Goal: Transaction & Acquisition: Purchase product/service

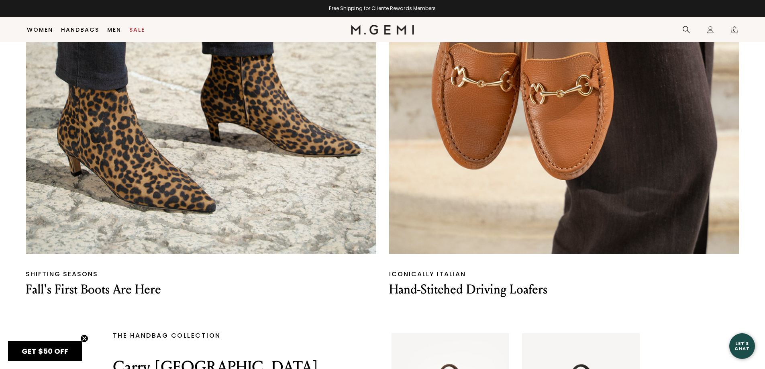
scroll to position [1355, 0]
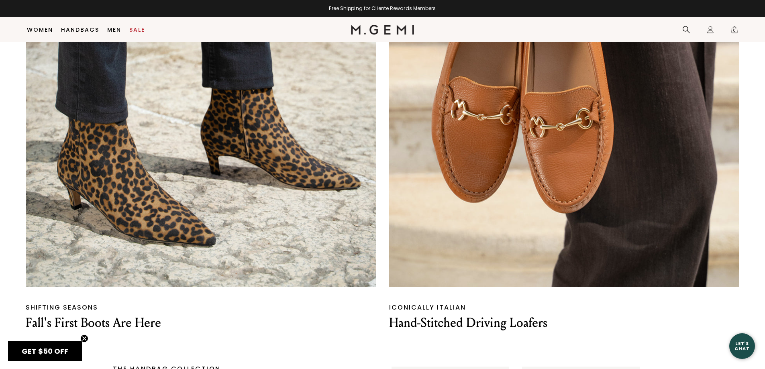
click at [626, 194] on img at bounding box center [564, 71] width 351 height 433
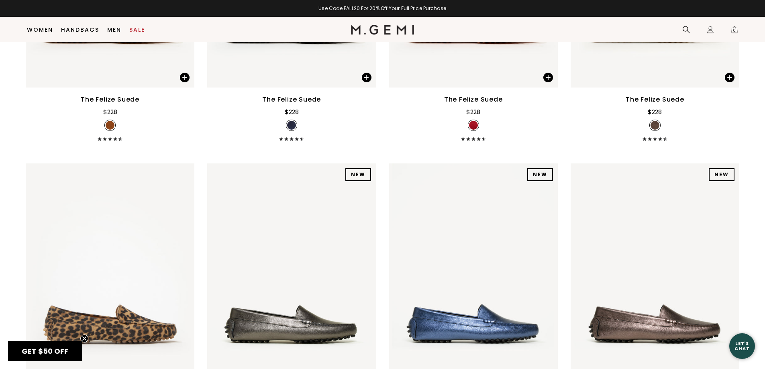
scroll to position [1275, 0]
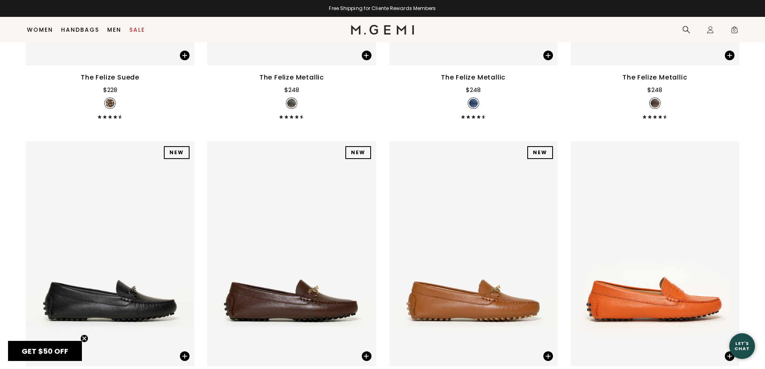
click at [483, 247] on div at bounding box center [473, 253] width 169 height 13
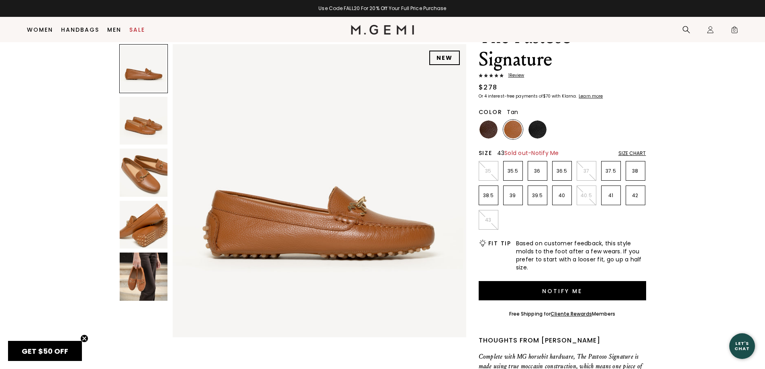
scroll to position [63, 0]
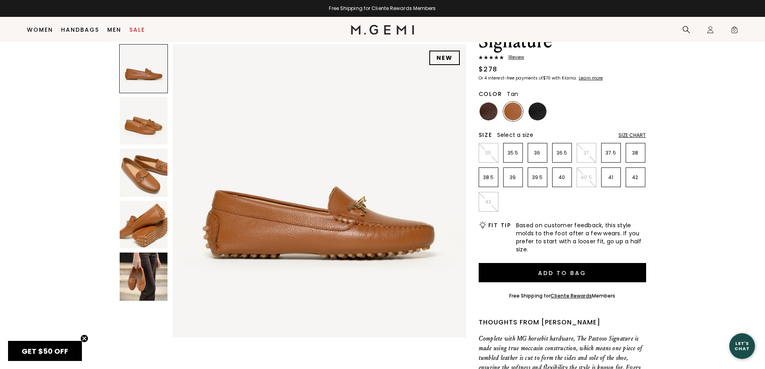
click at [158, 286] on img at bounding box center [144, 277] width 48 height 48
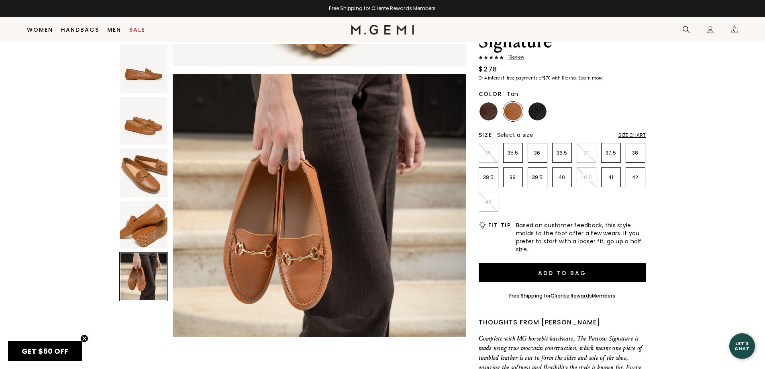
scroll to position [1182, 0]
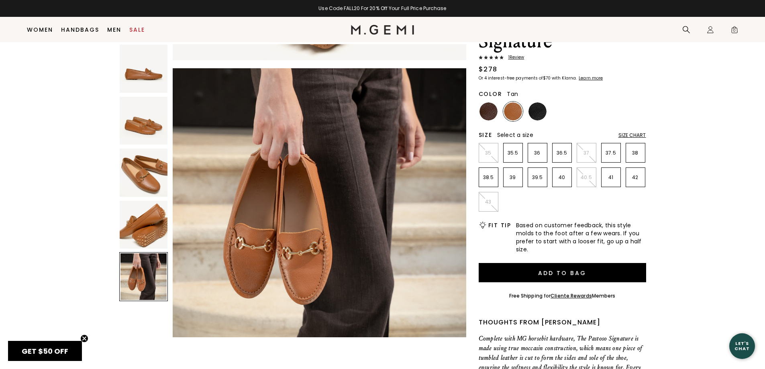
click at [141, 188] on img at bounding box center [144, 173] width 48 height 48
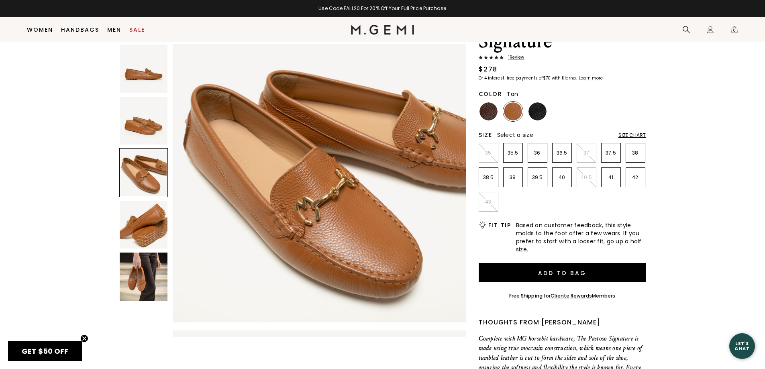
scroll to position [591, 0]
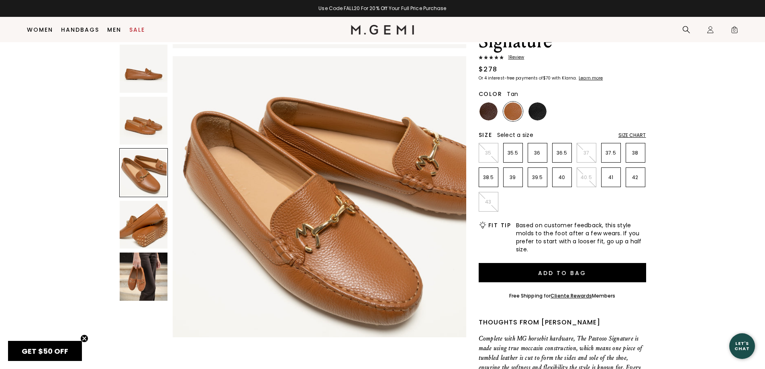
click at [136, 268] on img at bounding box center [144, 277] width 48 height 48
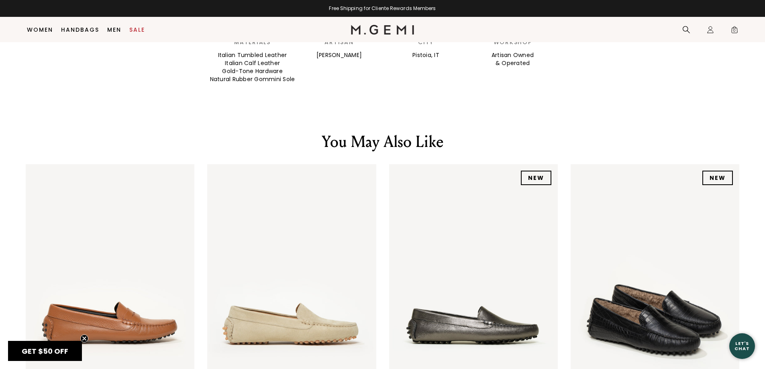
scroll to position [1032, 0]
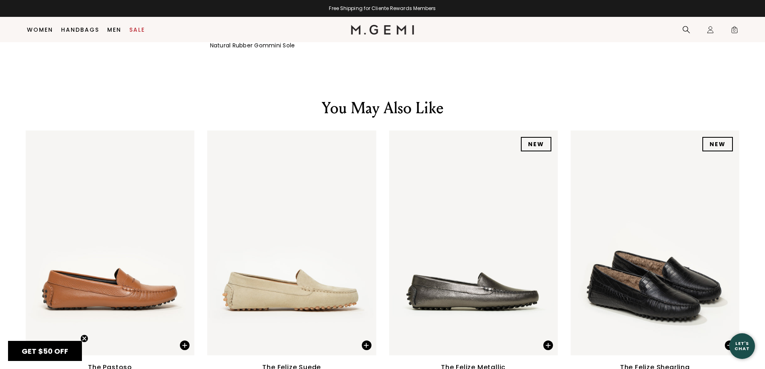
click at [349, 204] on img at bounding box center [291, 243] width 169 height 225
click at [82, 244] on img at bounding box center [110, 243] width 169 height 225
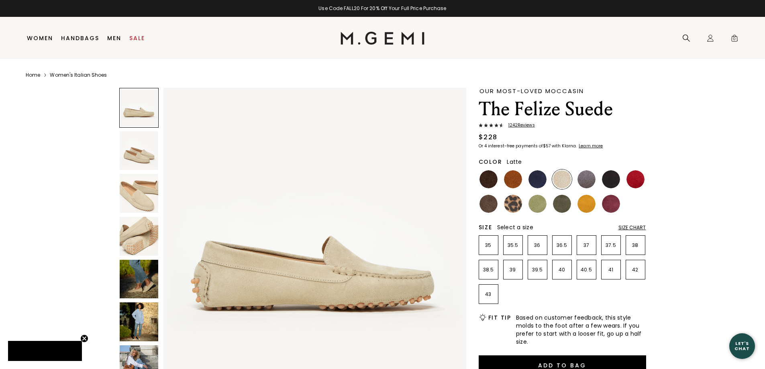
click at [127, 290] on img at bounding box center [139, 279] width 39 height 39
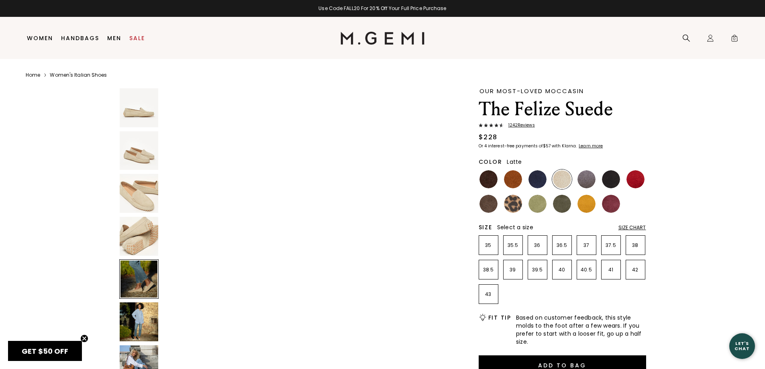
scroll to position [1219, 0]
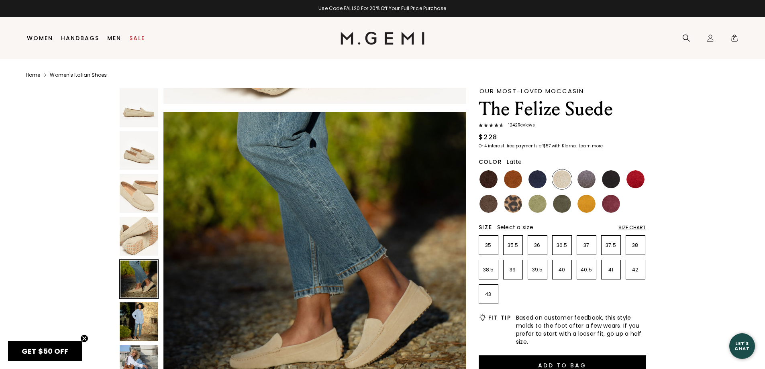
click at [136, 327] on img at bounding box center [139, 321] width 39 height 39
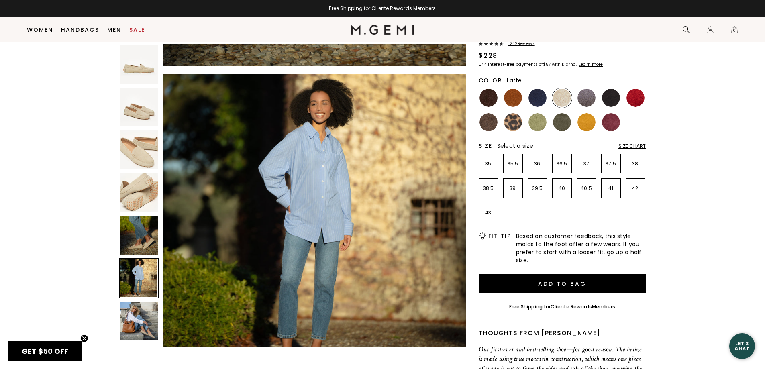
scroll to position [63, 0]
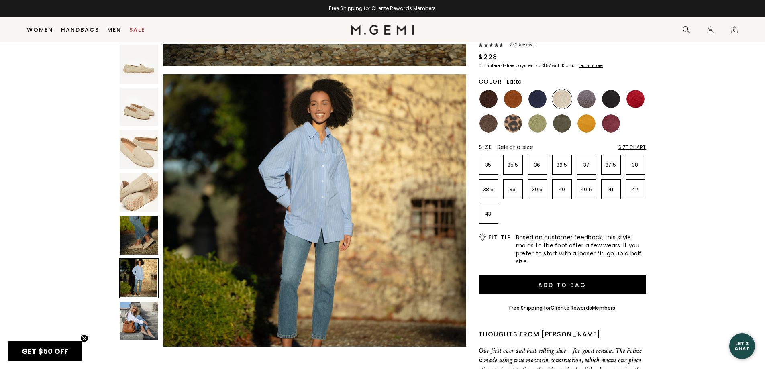
click at [143, 317] on img at bounding box center [139, 321] width 39 height 39
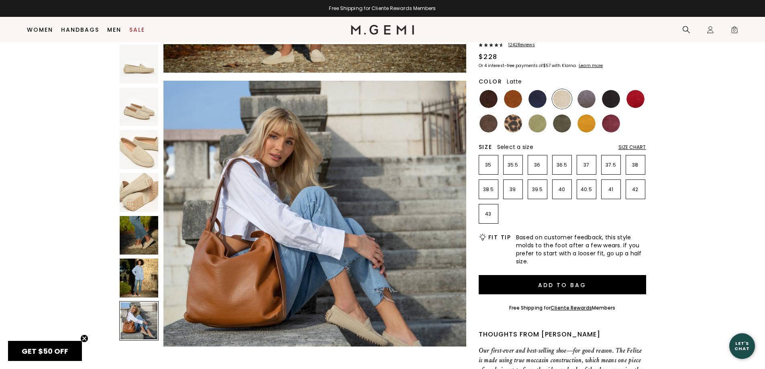
scroll to position [1827, 0]
click at [504, 101] on img at bounding box center [513, 99] width 18 height 18
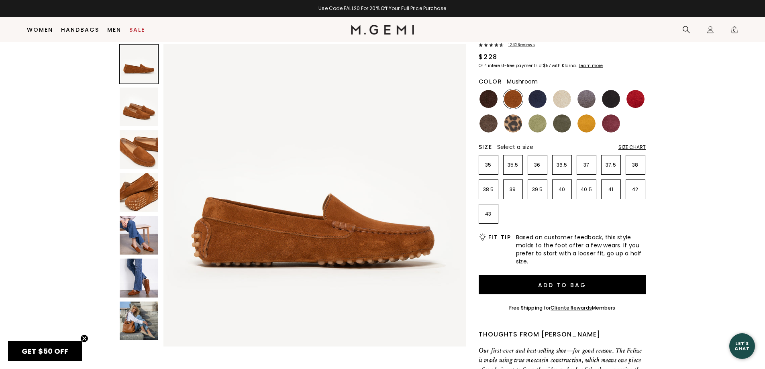
click at [486, 120] on img at bounding box center [489, 123] width 18 height 18
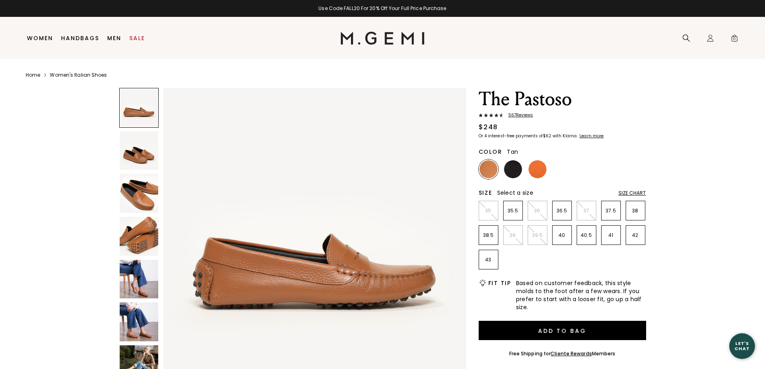
click at [139, 322] on img at bounding box center [139, 321] width 39 height 39
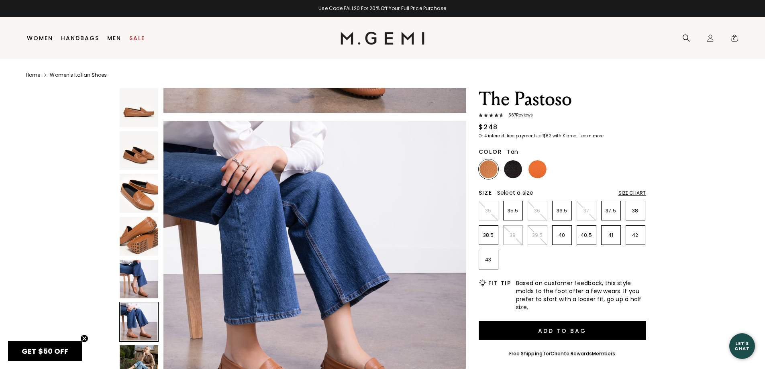
scroll to position [1523, 0]
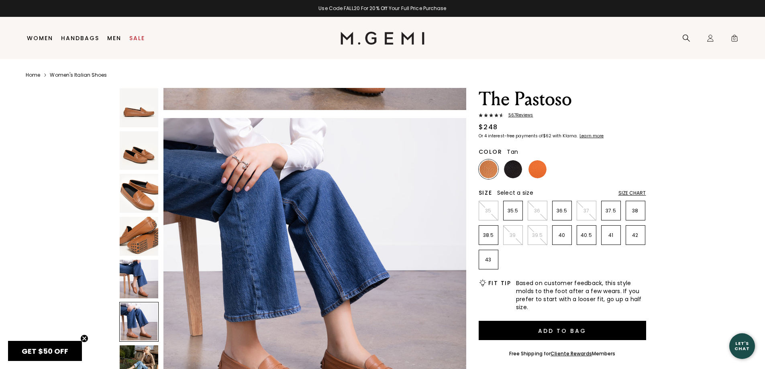
click at [144, 282] on img at bounding box center [139, 279] width 39 height 39
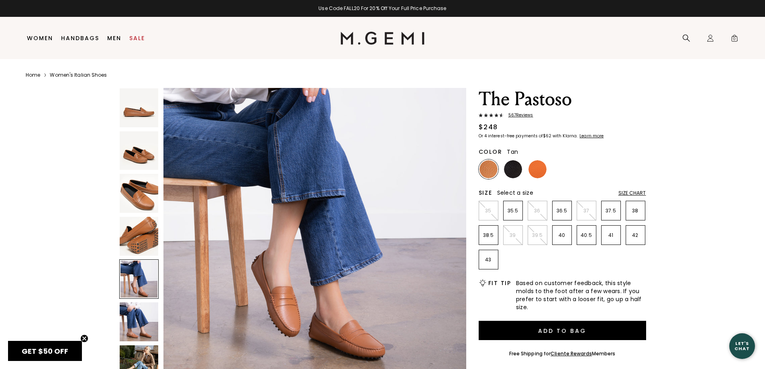
scroll to position [1219, 0]
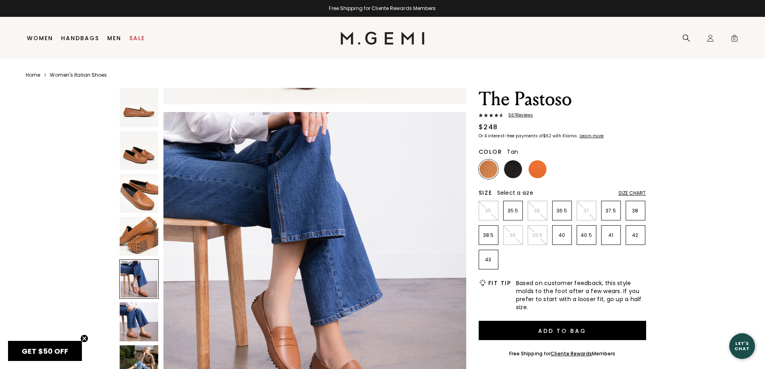
click at [139, 127] on img at bounding box center [139, 107] width 39 height 39
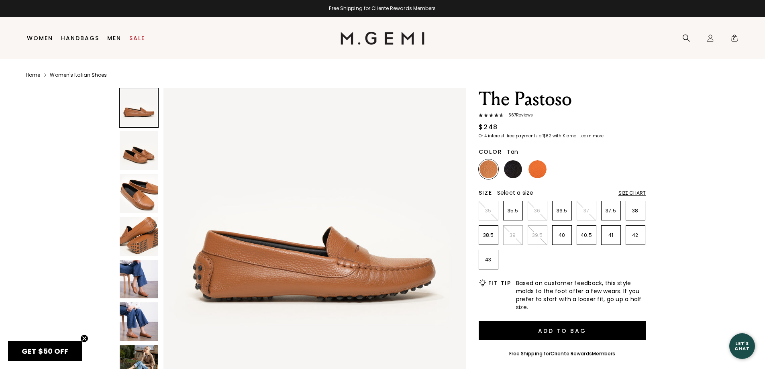
scroll to position [0, 0]
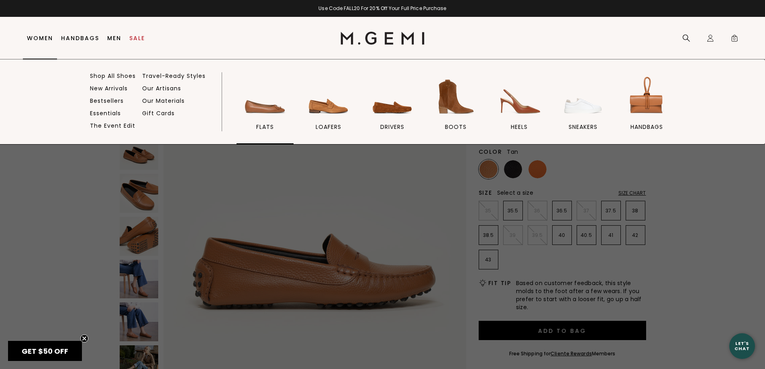
click at [276, 121] on link "flats" at bounding box center [265, 109] width 57 height 70
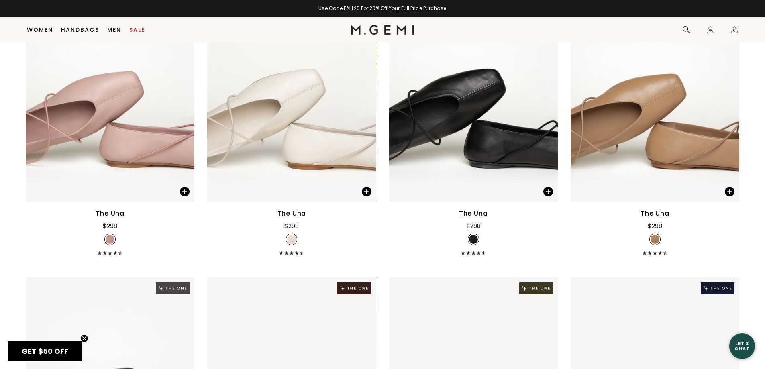
scroll to position [2244, 0]
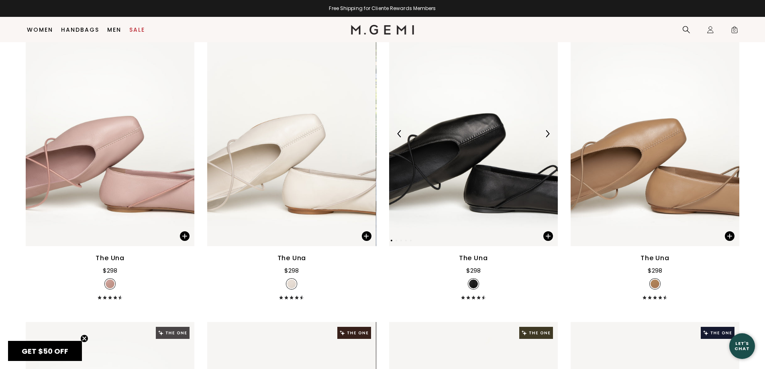
click at [524, 225] on img at bounding box center [473, 133] width 169 height 225
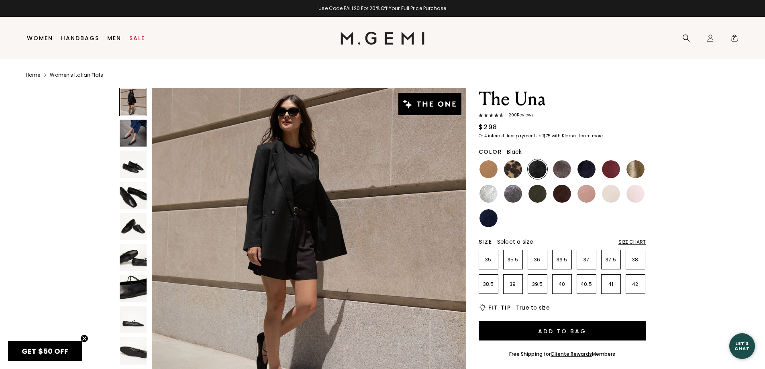
click at [577, 353] on link "Cliente Rewards" at bounding box center [571, 354] width 41 height 7
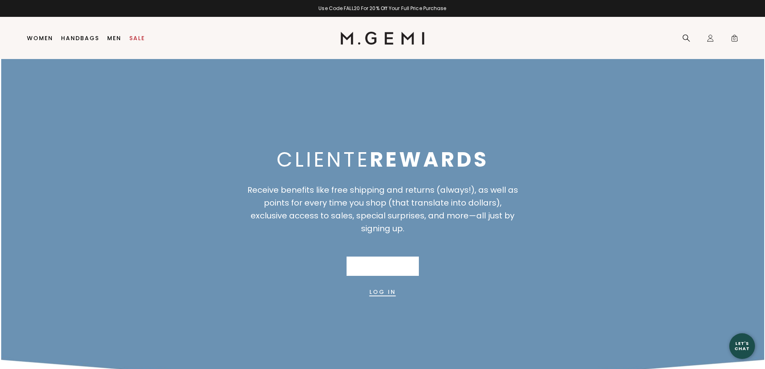
click at [386, 271] on link "Join Now" at bounding box center [383, 266] width 72 height 19
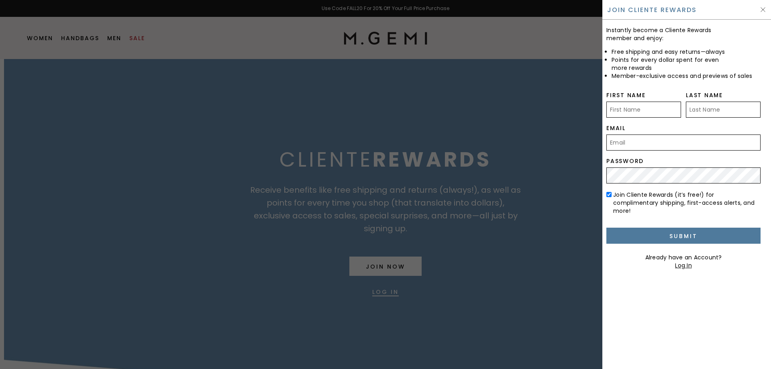
click at [647, 112] on input "First Name" at bounding box center [643, 110] width 75 height 16
click at [662, 107] on input "First Name" at bounding box center [643, 110] width 75 height 16
type input "Robyn"
type input "DeMerchant"
type input "robynd3@gmail.com"
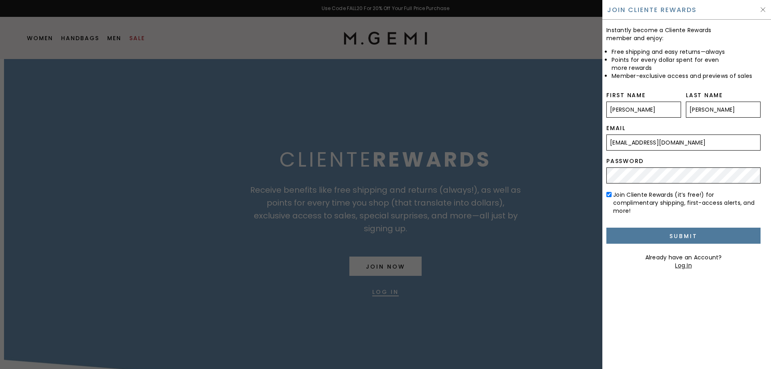
click at [561, 0] on div "Join Cliente Rewards Instantly become a Cliente Rewards member and enjoy: Free …" at bounding box center [385, 0] width 771 height 0
click at [653, 184] on form "Instantly become a Cliente Rewards member and enjoy: Free shipping and easy ret…" at bounding box center [683, 145] width 154 height 250
drag, startPoint x: 636, startPoint y: 230, endPoint x: 645, endPoint y: 188, distance: 42.2
click at [644, 189] on form "Instantly become a Cliente Rewards member and enjoy: Free shipping and easy ret…" at bounding box center [683, 145] width 154 height 250
click at [592, 0] on div "Join Cliente Rewards Instantly become a Cliente Rewards member and enjoy: Free …" at bounding box center [385, 0] width 771 height 0
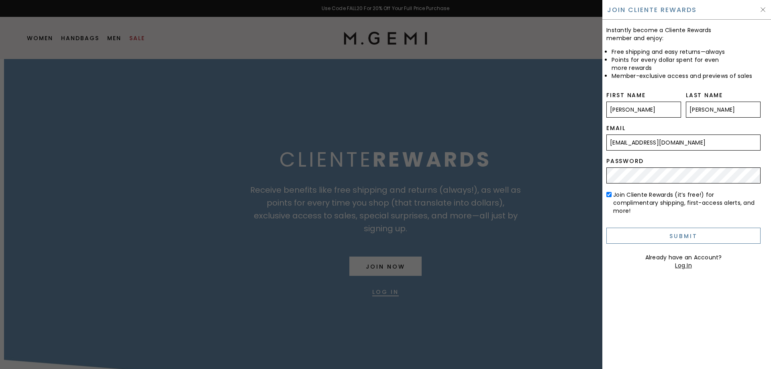
click at [635, 228] on input "Submit" at bounding box center [683, 236] width 154 height 16
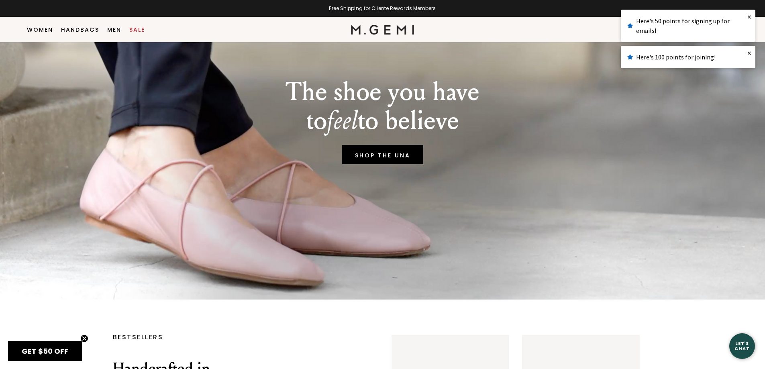
scroll to position [96, 0]
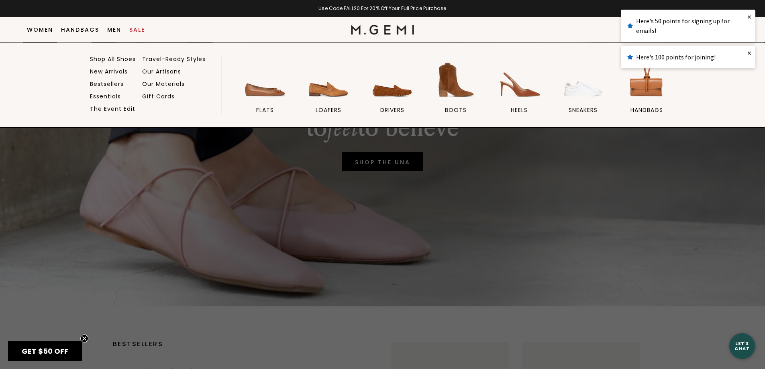
click at [36, 32] on link "Women" at bounding box center [40, 30] width 26 height 6
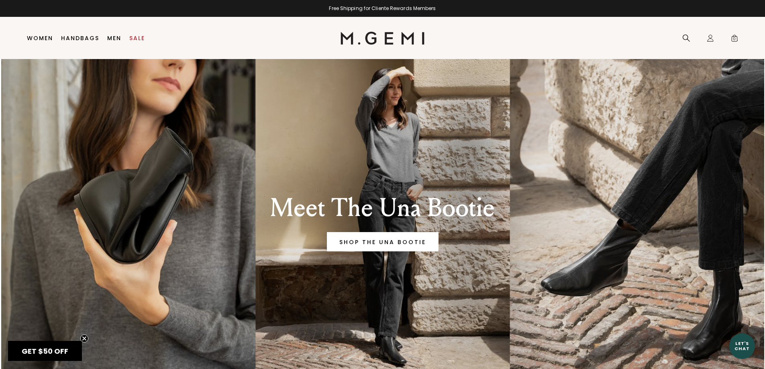
click at [395, 255] on div "SHOP THE UNA BOOTIE" at bounding box center [382, 245] width 279 height 26
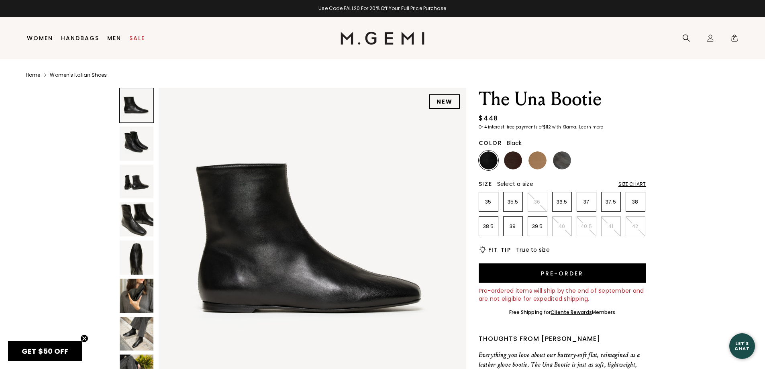
click at [125, 338] on img at bounding box center [137, 334] width 34 height 34
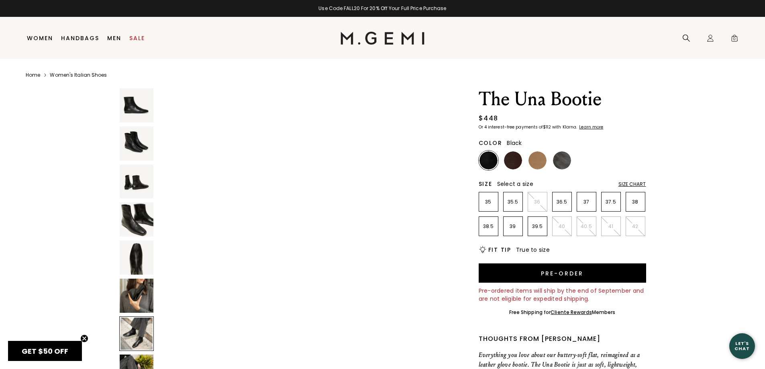
scroll to position [1856, 0]
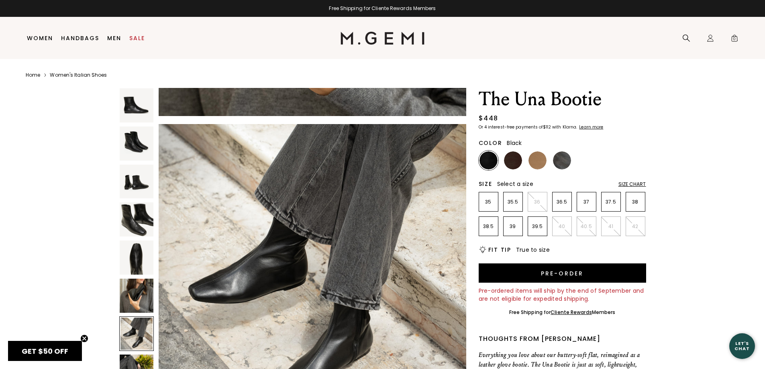
click at [124, 360] on img at bounding box center [137, 372] width 34 height 34
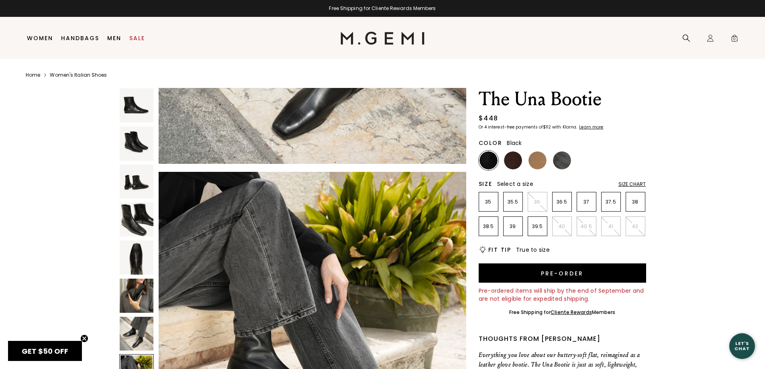
scroll to position [2166, 0]
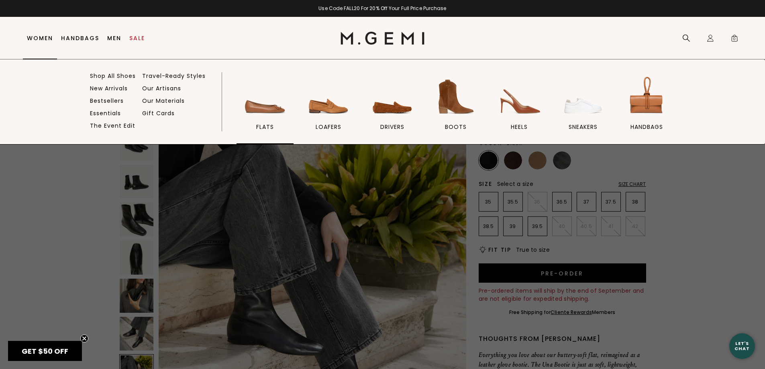
click at [263, 107] on img at bounding box center [265, 96] width 45 height 45
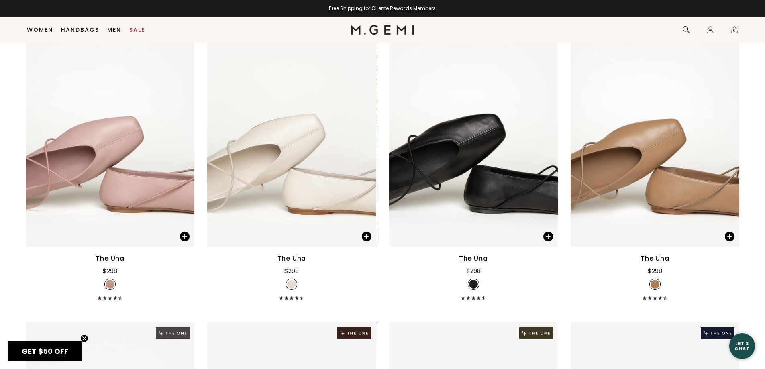
scroll to position [2244, 0]
click at [465, 155] on img at bounding box center [473, 133] width 169 height 225
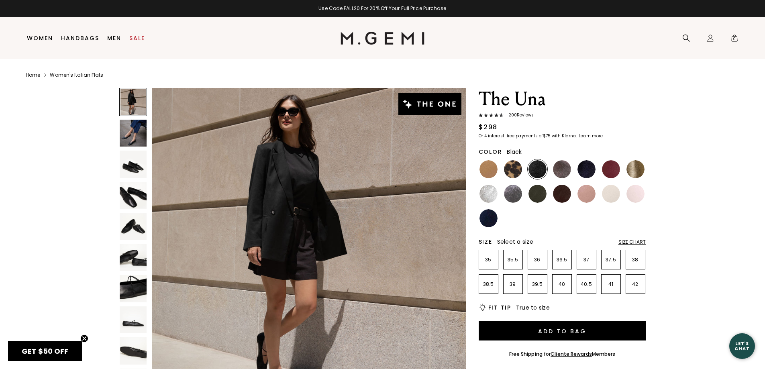
click at [631, 241] on div "Size Chart" at bounding box center [633, 242] width 28 height 6
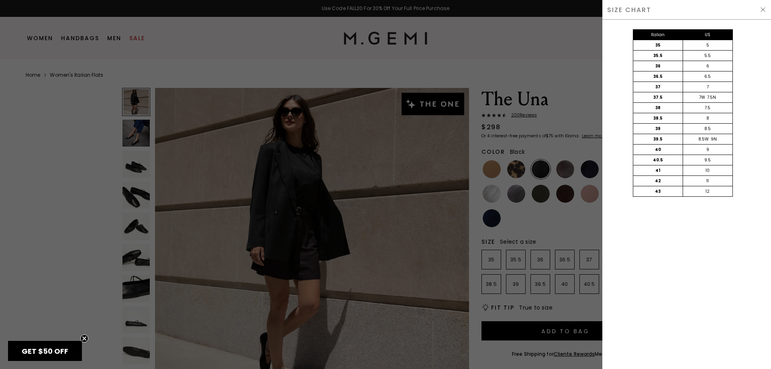
click at [603, 228] on div "Italian US 35 5 35.5 5.5 36 6 36.5 6.5 37 7 37.5 7W 7.5N 38 7.5 38.5 8 39 8.5 3…" at bounding box center [686, 194] width 169 height 349
click at [576, 230] on div at bounding box center [385, 184] width 771 height 369
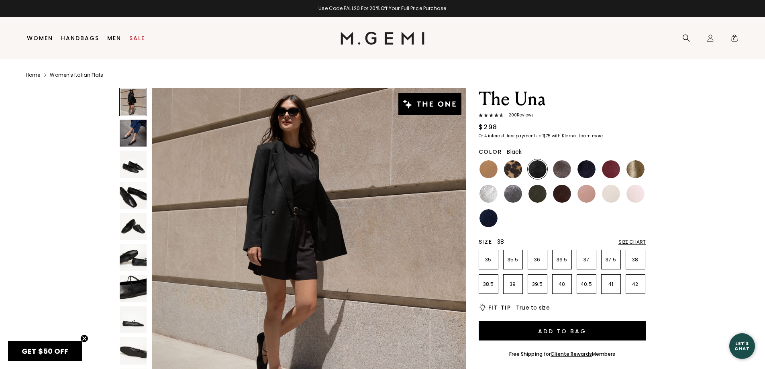
click at [637, 261] on p "38" at bounding box center [635, 260] width 19 height 6
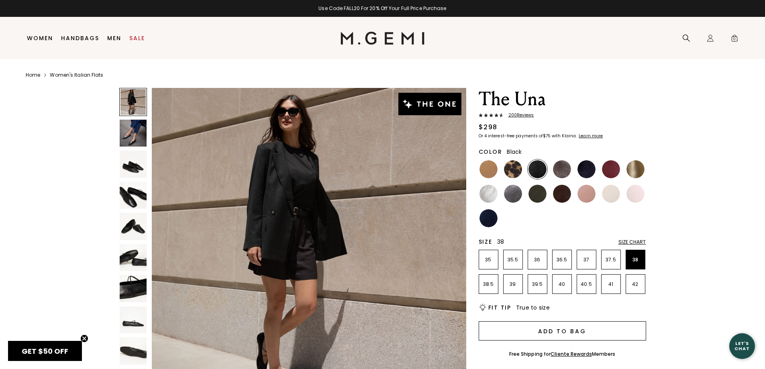
click at [577, 328] on button "Add to Bag" at bounding box center [562, 330] width 167 height 19
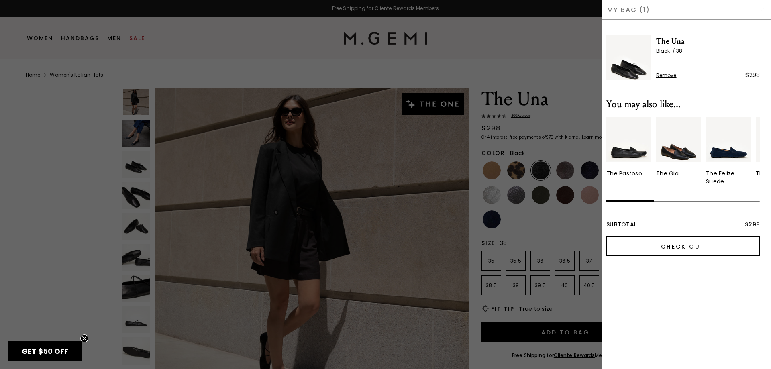
click at [670, 243] on input "Check Out" at bounding box center [682, 246] width 153 height 19
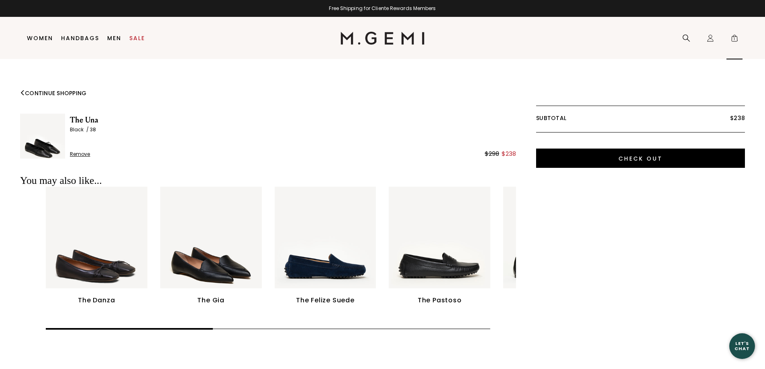
click at [731, 37] on span "1" at bounding box center [735, 40] width 8 height 8
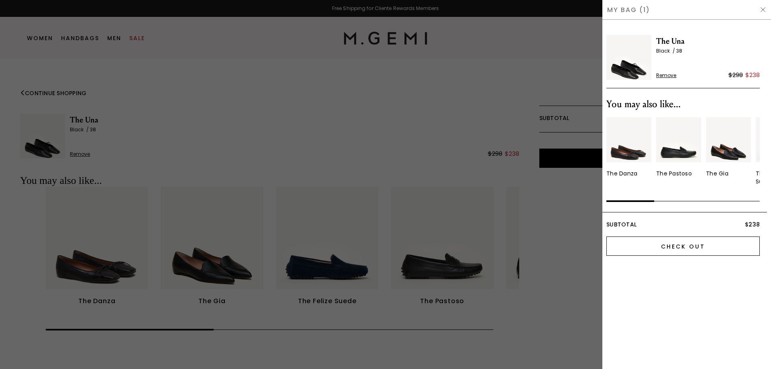
click at [684, 248] on input "Check Out" at bounding box center [682, 246] width 153 height 19
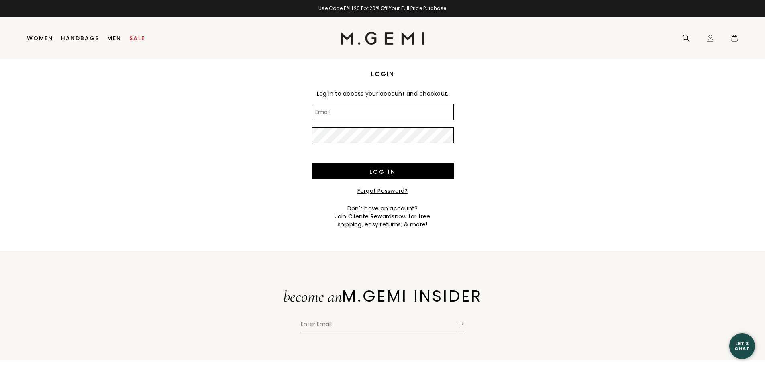
click at [343, 119] on input "Email" at bounding box center [383, 112] width 142 height 16
type input "[EMAIL_ADDRESS][DOMAIN_NAME]"
click at [355, 135] on div "Shop" at bounding box center [385, 125] width 161 height 19
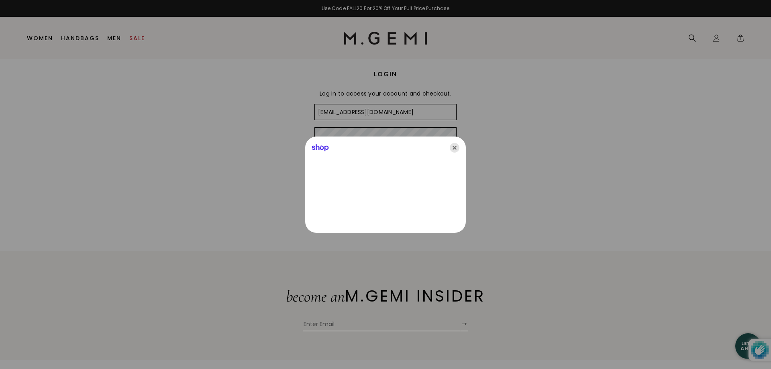
click at [455, 146] on icon "Close" at bounding box center [455, 148] width 10 height 10
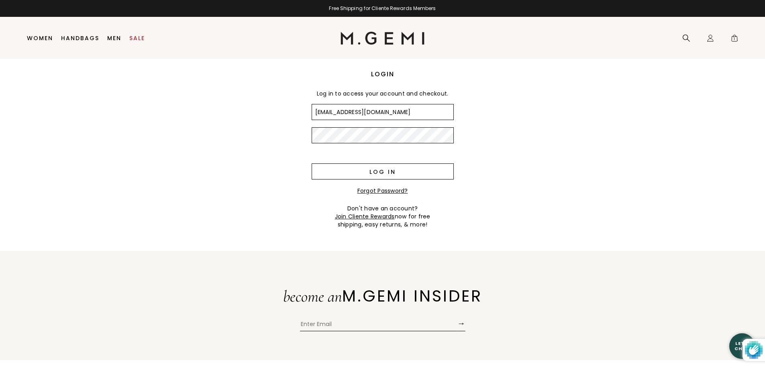
click at [384, 169] on input "Log in" at bounding box center [383, 171] width 142 height 16
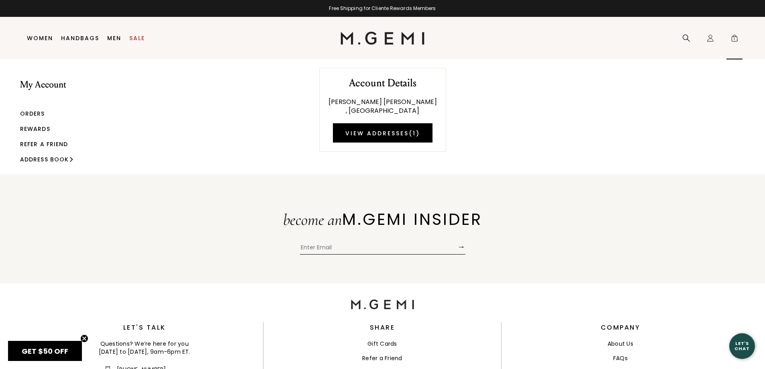
click at [735, 37] on span "1" at bounding box center [735, 40] width 8 height 8
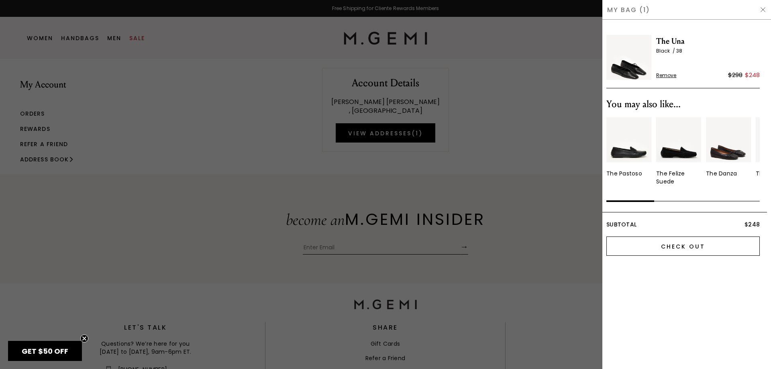
click at [672, 254] on input "Check Out" at bounding box center [682, 246] width 153 height 19
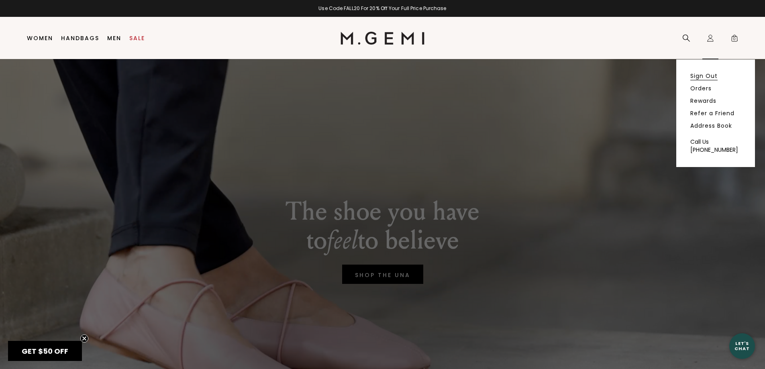
click at [706, 79] on link "Sign Out" at bounding box center [703, 75] width 27 height 7
